Goal: Information Seeking & Learning: Find specific fact

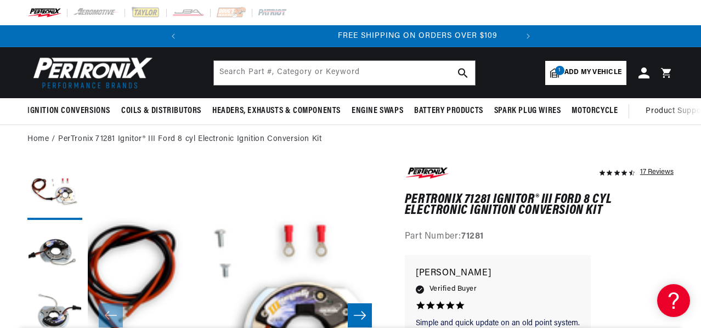
scroll to position [0, 21]
click at [575, 71] on span "Add my vehicle" at bounding box center [592, 72] width 57 height 10
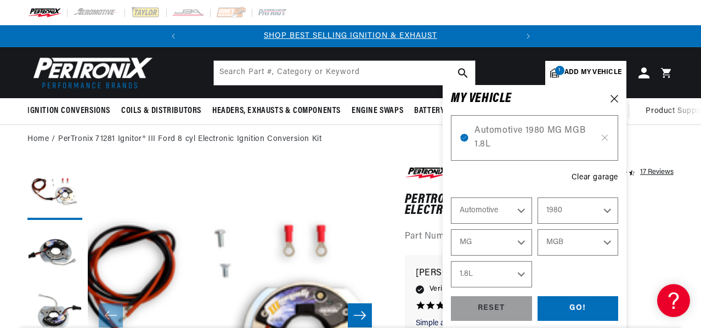
select select "Year"
select select "Make"
select select "Model"
select select "Engine"
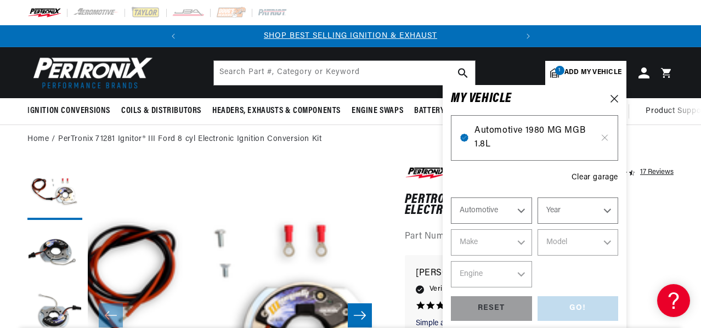
click at [548, 134] on span "Automotive 1980 MG MGB 1.8L" at bounding box center [534, 138] width 120 height 28
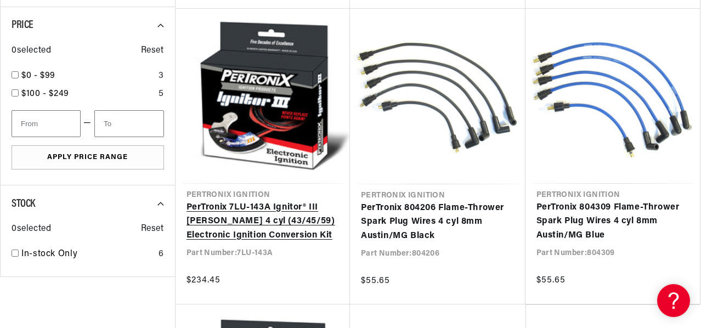
click at [235, 221] on link "PerTronix 7LU-143A Ignitor® III Lucas 4 cyl (43/45/59) Electronic Ignition Conv…" at bounding box center [262, 222] width 153 height 42
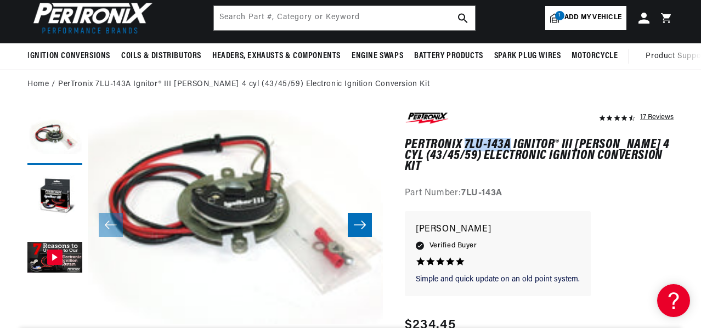
drag, startPoint x: 463, startPoint y: 142, endPoint x: 508, endPoint y: 140, distance: 44.5
click at [508, 140] on h1 "PerTronix 7LU-143A Ignitor® III Lucas 4 cyl (43/45/59) Electronic Ignition Conv…" at bounding box center [539, 155] width 269 height 33
copy h1 "7LU-143A"
click at [216, 15] on input "text" at bounding box center [344, 18] width 261 height 24
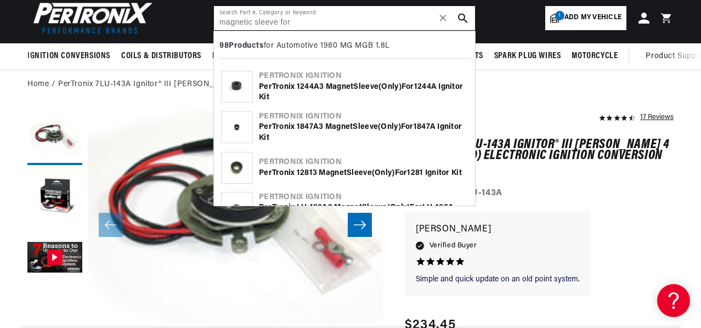
paste input "7LU-143A"
type input "magnetic sleeve for 7LU-143A"
click at [460, 17] on icon "search button" at bounding box center [463, 18] width 10 height 10
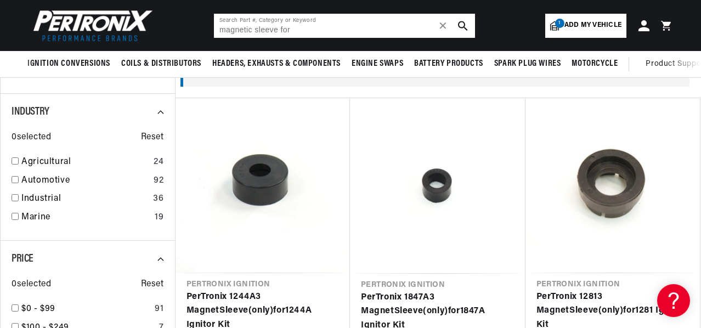
click at [246, 26] on input "magnetic sleeve for" at bounding box center [344, 26] width 261 height 24
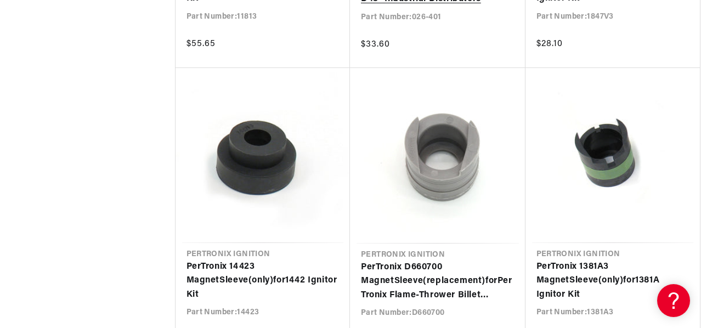
scroll to position [1207, 0]
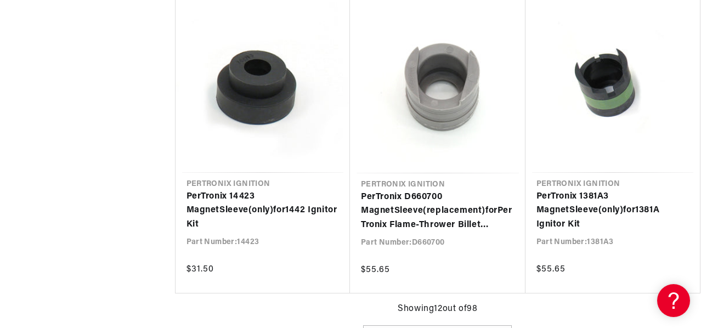
type input "magnetic sleeve for"
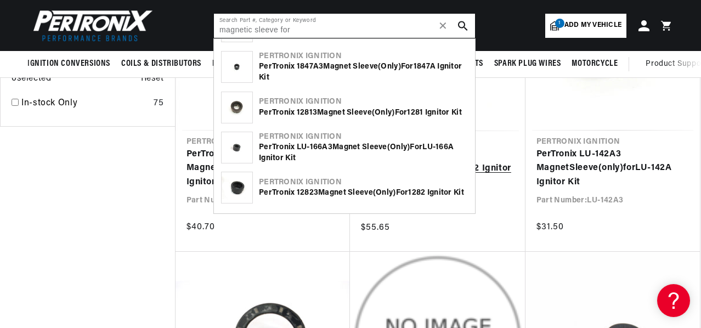
scroll to position [0, 332]
click at [596, 190] on link "PerTronix LU-142A3 Magnet Sleeve (only) for LU-142A Ignitor Kit" at bounding box center [612, 169] width 153 height 42
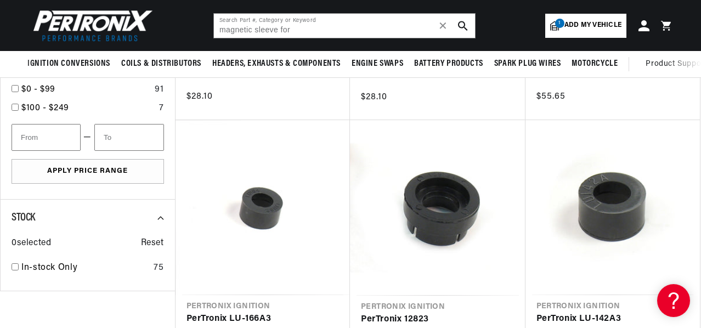
scroll to position [384, 0]
